Goal: Find specific page/section: Find specific page/section

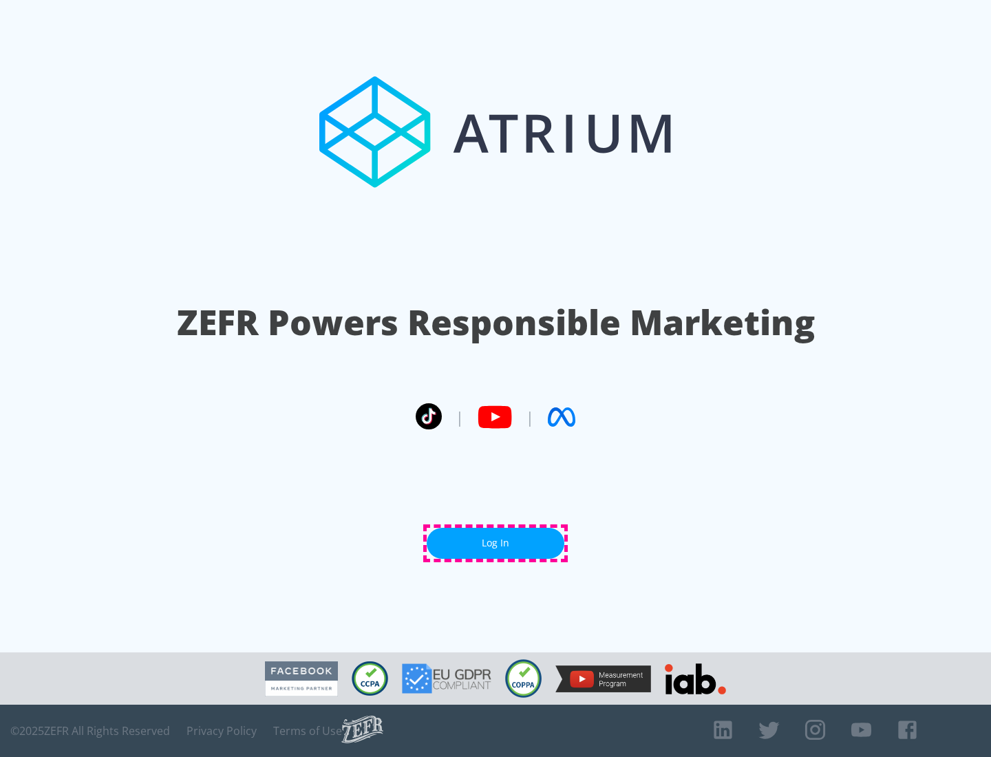
click at [495, 543] on link "Log In" at bounding box center [495, 543] width 138 height 31
